Goal: Information Seeking & Learning: Learn about a topic

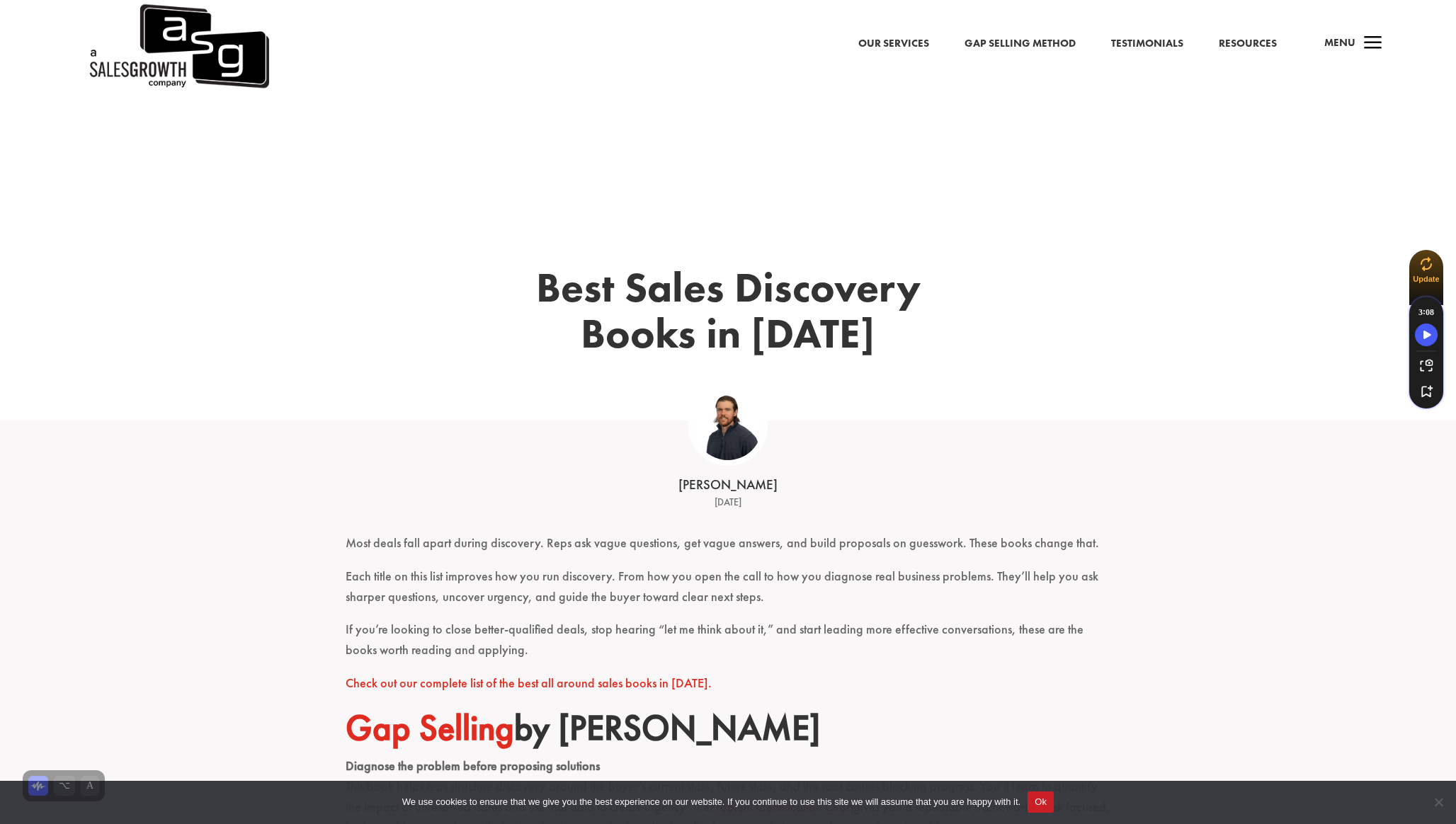
click at [166, 63] on img at bounding box center [178, 46] width 183 height 92
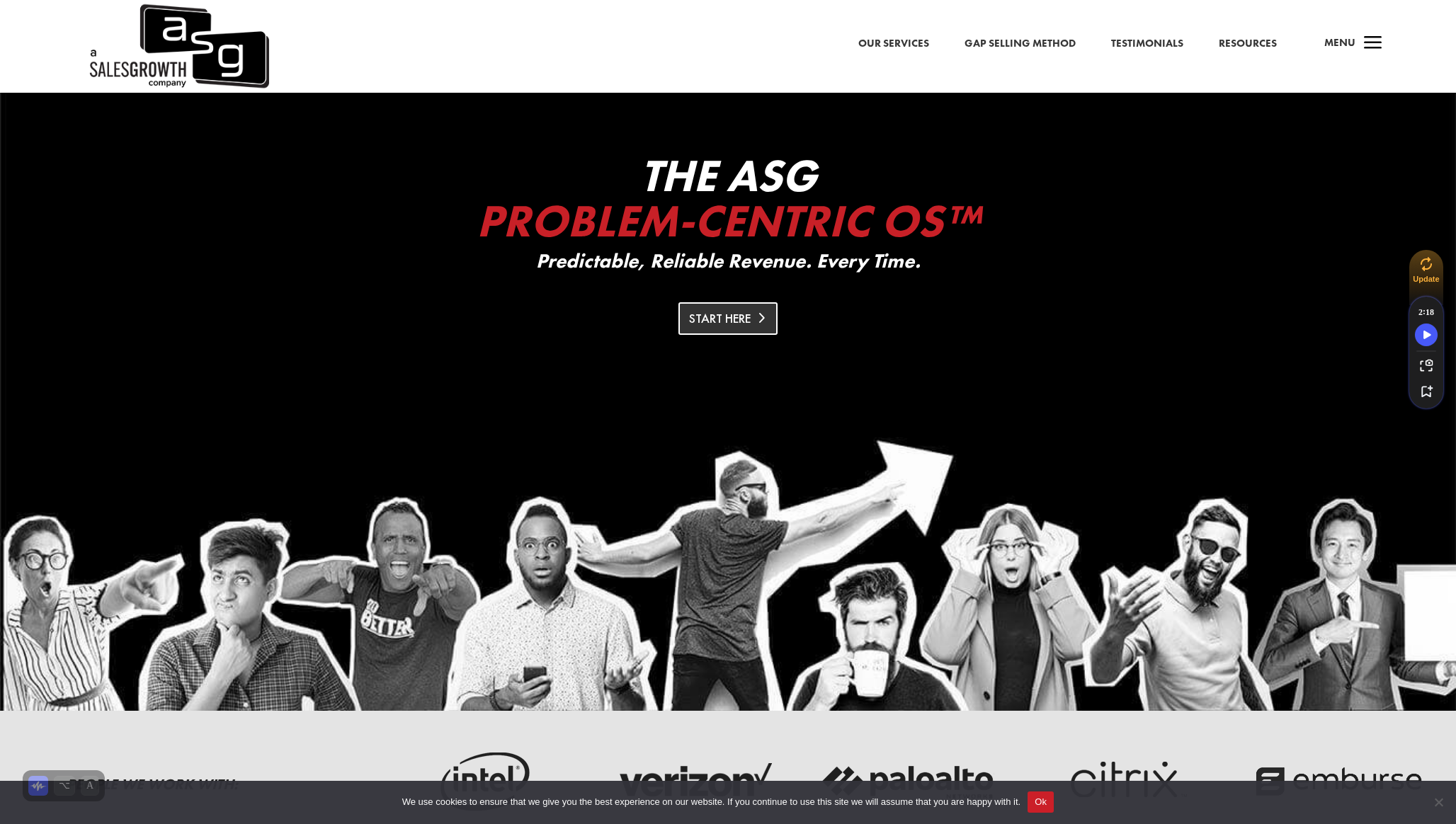
click at [736, 319] on link "Start Here" at bounding box center [728, 318] width 99 height 32
click at [897, 39] on link "Our Services" at bounding box center [893, 44] width 71 height 18
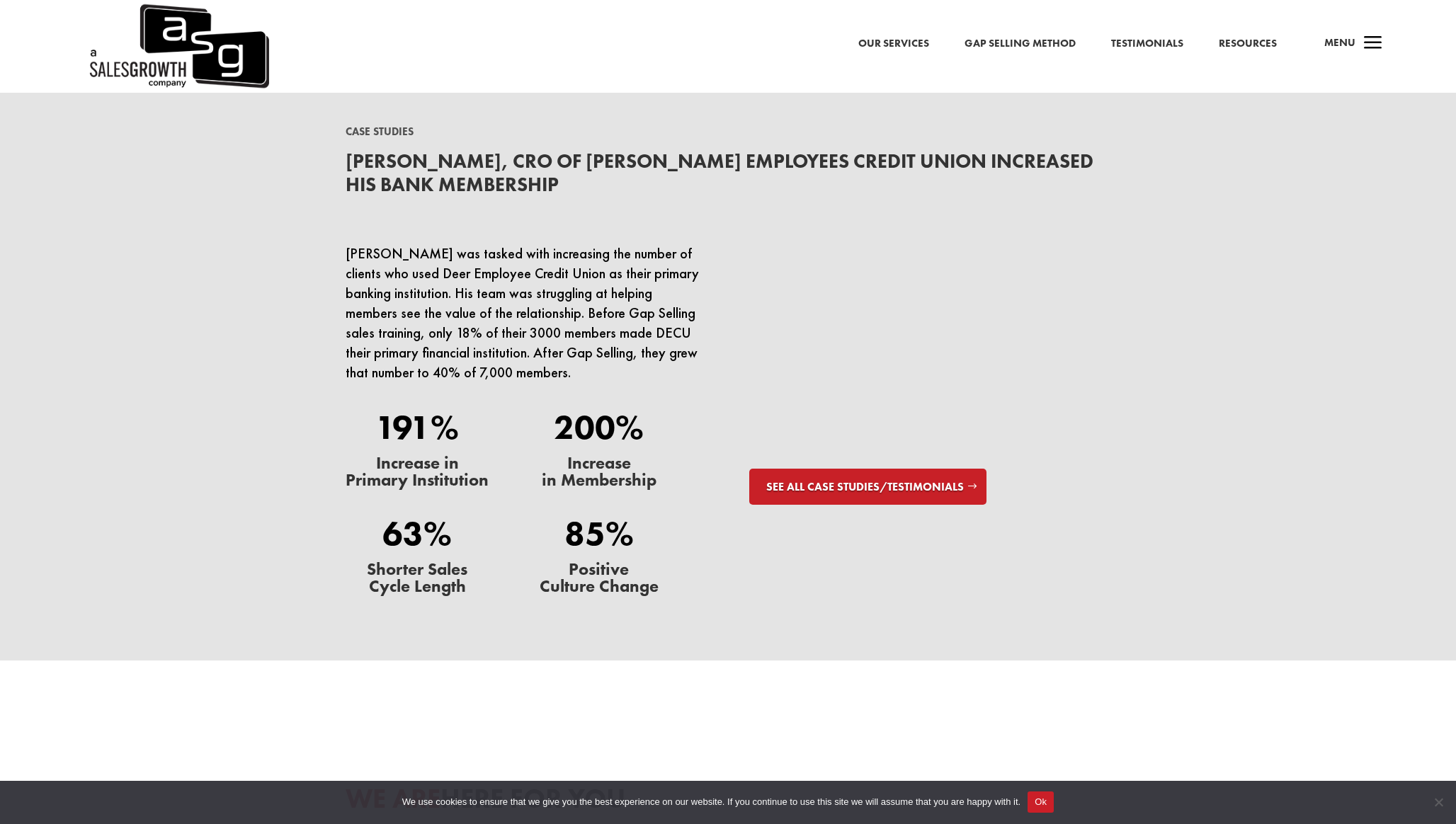
scroll to position [4321, 0]
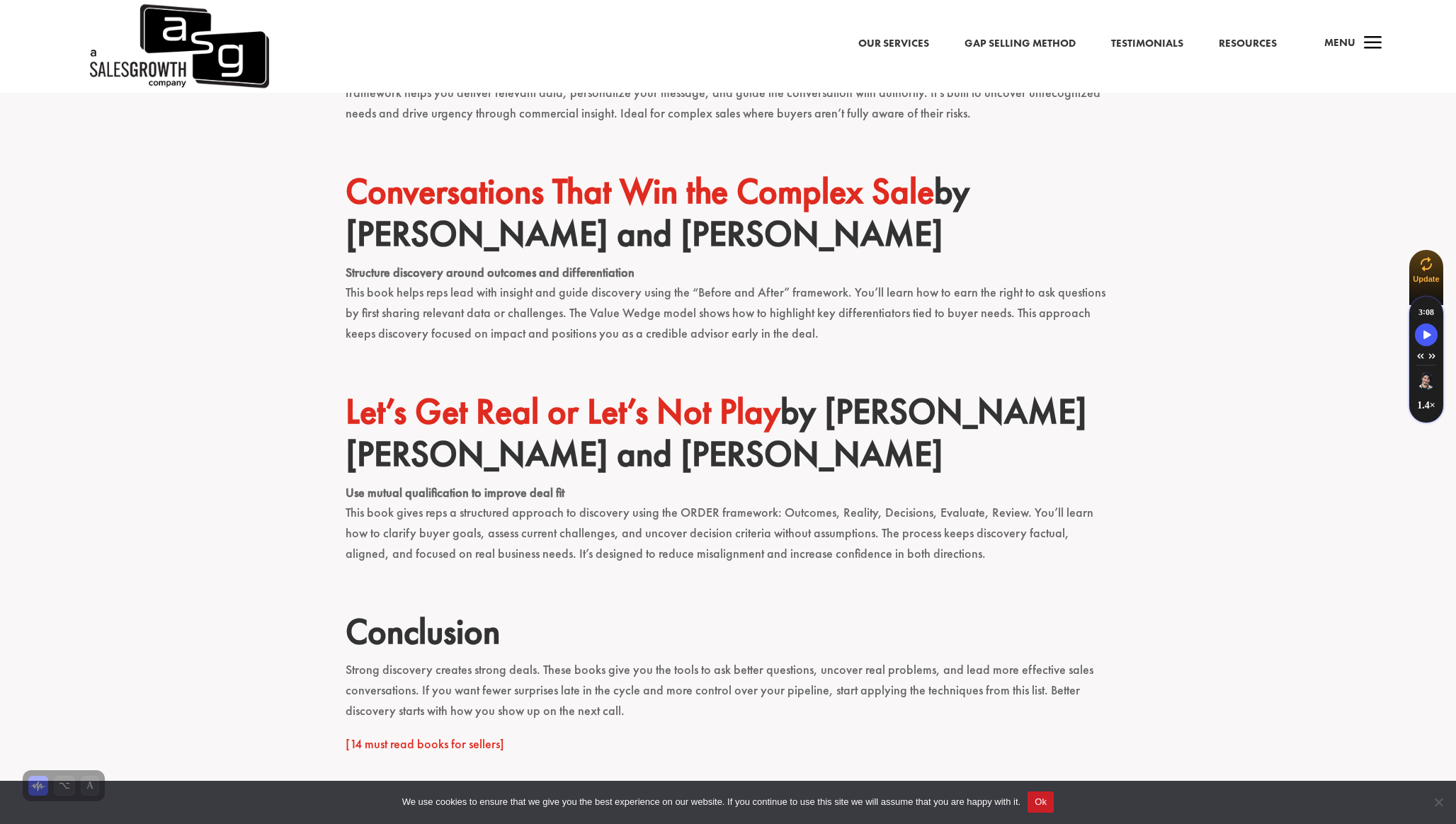
scroll to position [1124, 0]
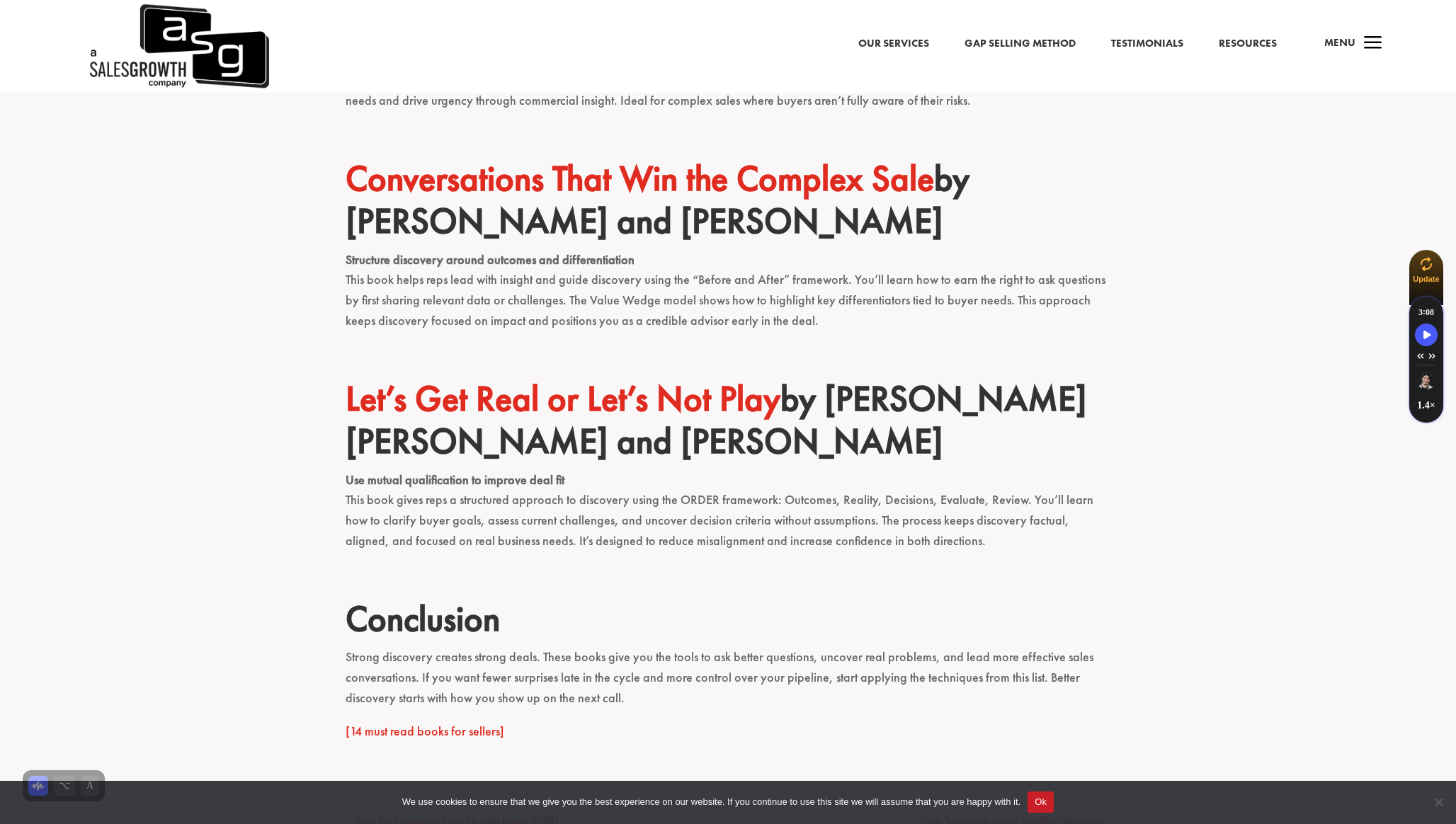
click at [605, 402] on link "Let’s Get Real or Let’s Not Play" at bounding box center [563, 399] width 435 height 46
